Goal: Task Accomplishment & Management: Manage account settings

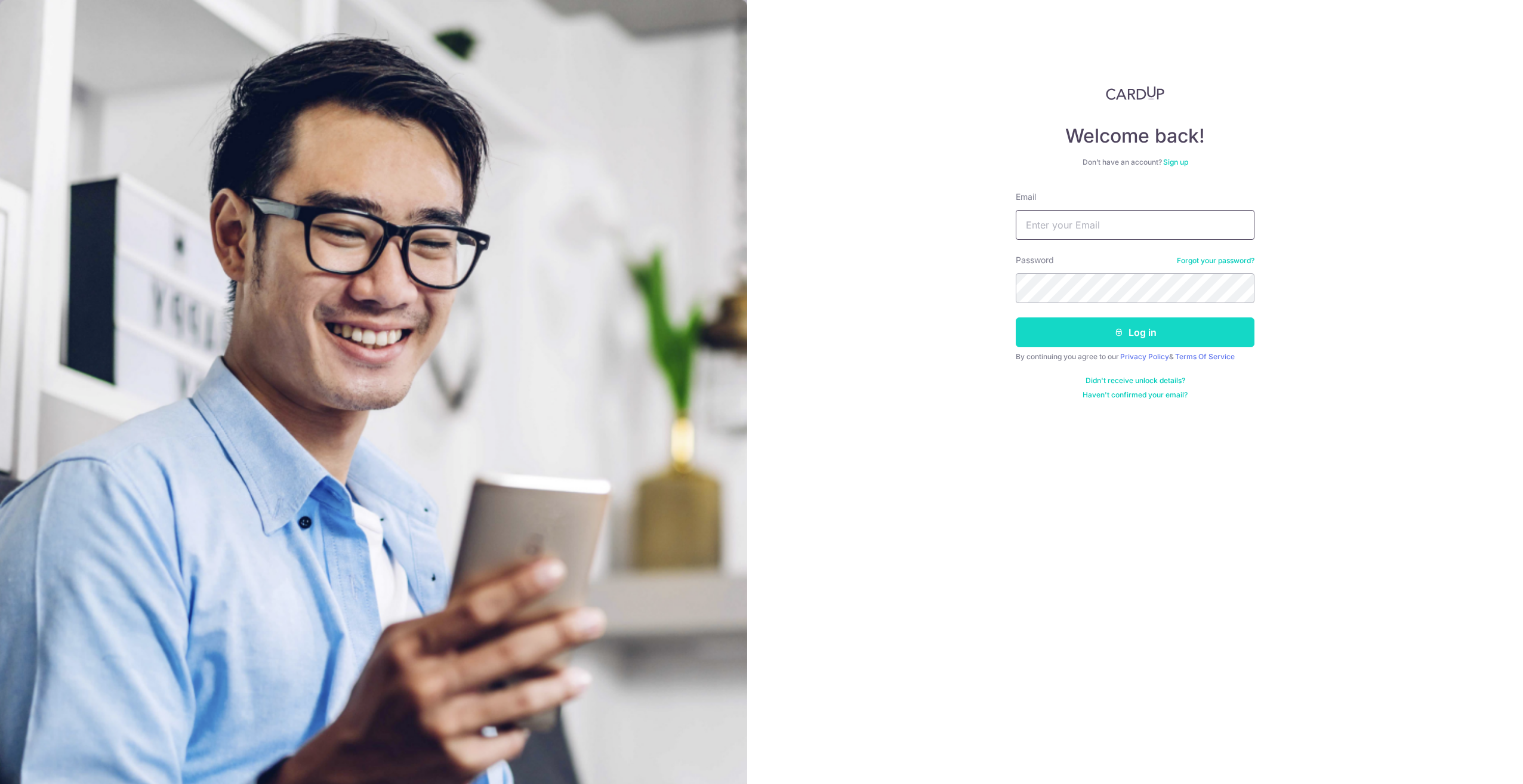
type input "[EMAIL_ADDRESS][DOMAIN_NAME]"
click at [1115, 331] on icon "submit" at bounding box center [1119, 332] width 10 height 10
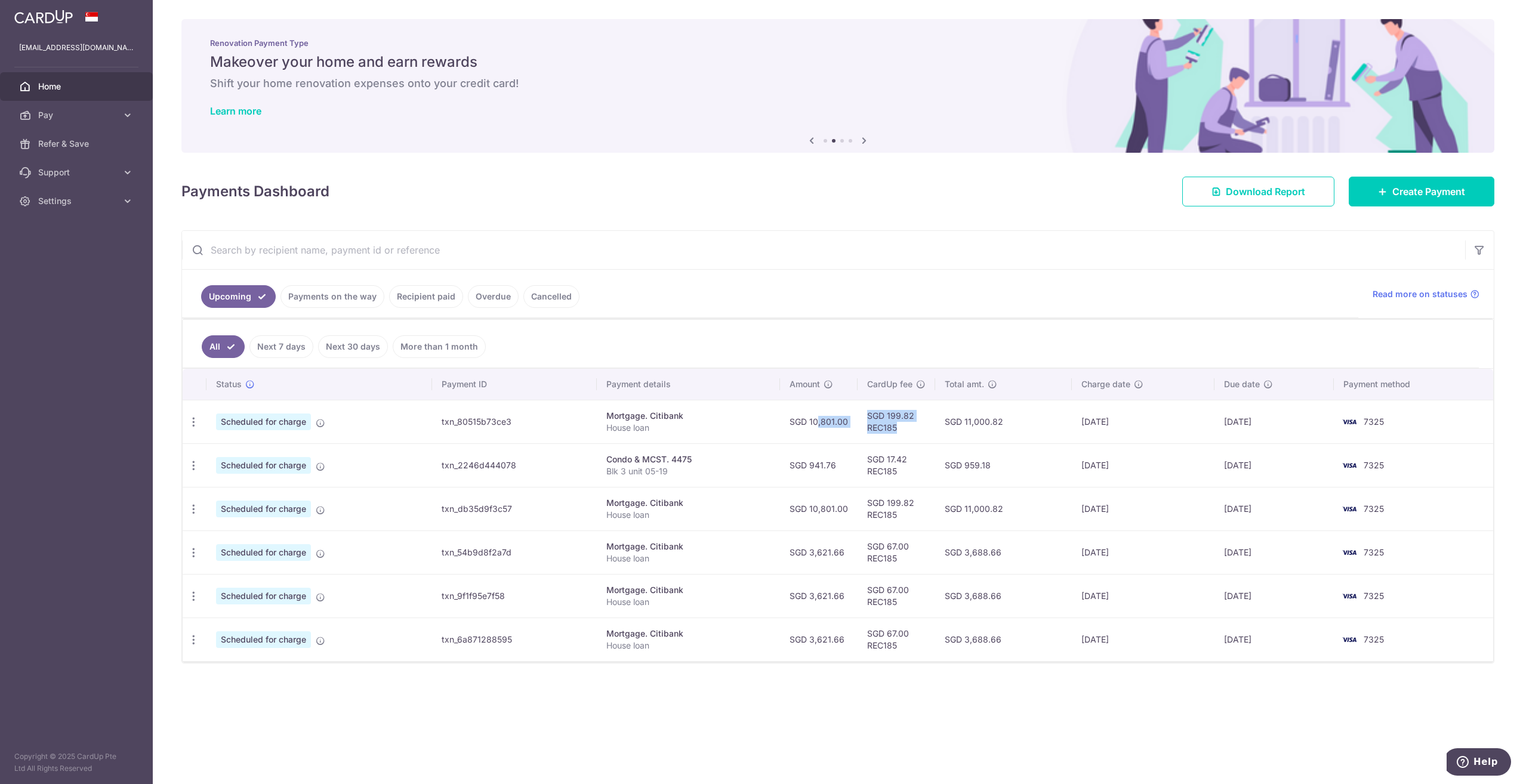
drag, startPoint x: 812, startPoint y: 415, endPoint x: 912, endPoint y: 419, distance: 100.1
click at [912, 419] on tr "Update payment Cancel payment Upload doc Scheduled for charge txn_80515b73ce3 M…" at bounding box center [838, 422] width 1311 height 43
drag, startPoint x: 912, startPoint y: 419, endPoint x: 870, endPoint y: 420, distance: 42.0
click at [870, 420] on td "SGD 199.82 REC185" at bounding box center [896, 422] width 78 height 43
click at [858, 419] on td "SGD 10,801.00" at bounding box center [819, 422] width 78 height 43
